Goal: Find specific fact: Find specific fact

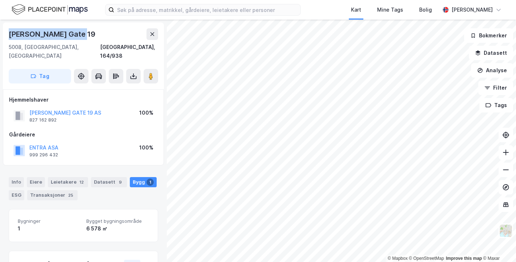
drag, startPoint x: 73, startPoint y: 34, endPoint x: 7, endPoint y: 36, distance: 66.0
click at [7, 36] on div "[PERSON_NAME][STREET_ADDRESS], 164/938 Tag" at bounding box center [83, 55] width 161 height 67
copy div "[PERSON_NAME] Gate 19"
drag, startPoint x: 58, startPoint y: 111, endPoint x: 29, endPoint y: 111, distance: 29.7
click at [29, 111] on div "[PERSON_NAME] GATE 19 AS 827 162 892" at bounding box center [57, 115] width 88 height 15
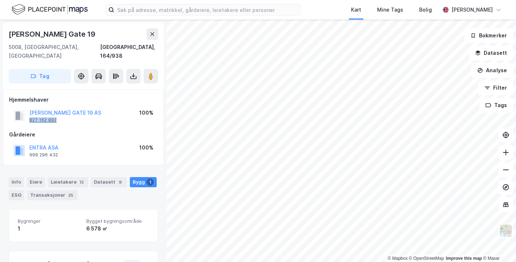
copy div "827 162 892"
